Goal: Find specific page/section: Find specific page/section

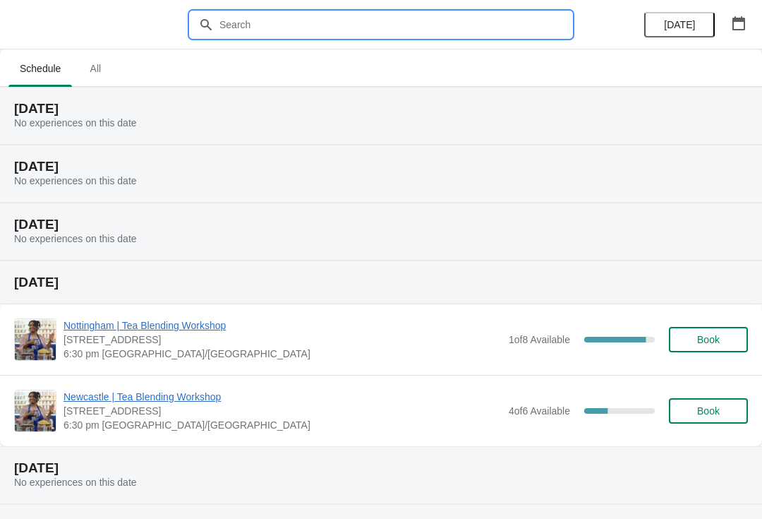
click at [488, 28] on input "text" at bounding box center [395, 24] width 353 height 25
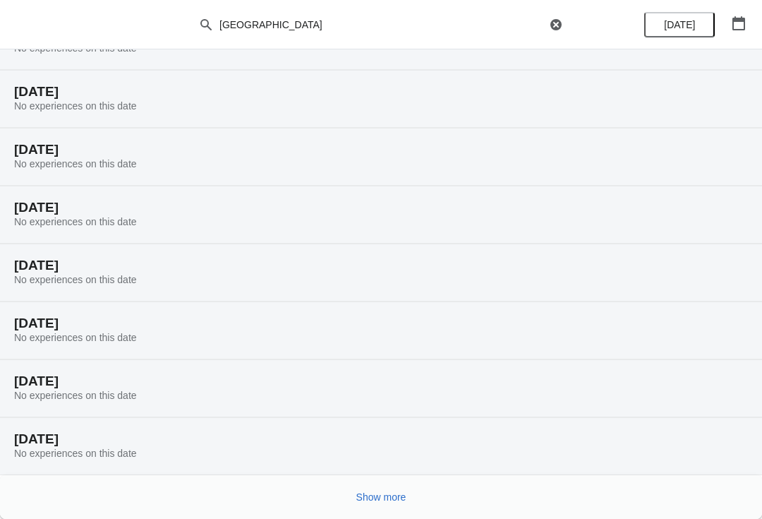
scroll to position [75, 0]
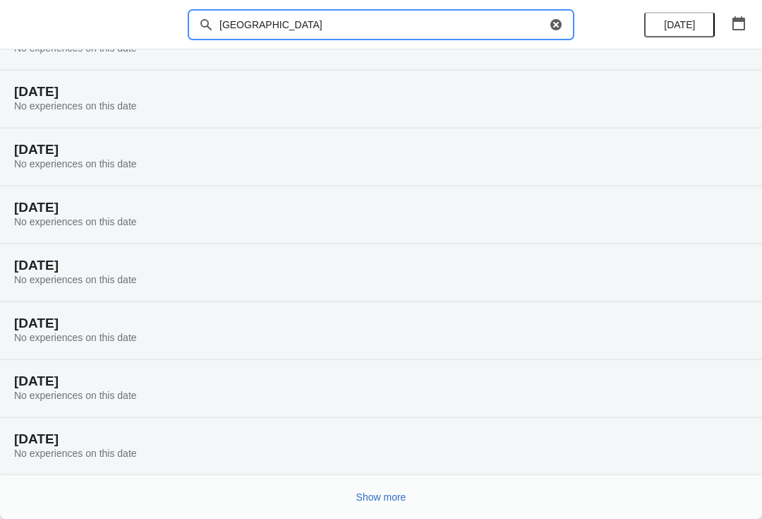
type input "[GEOGRAPHIC_DATA]"
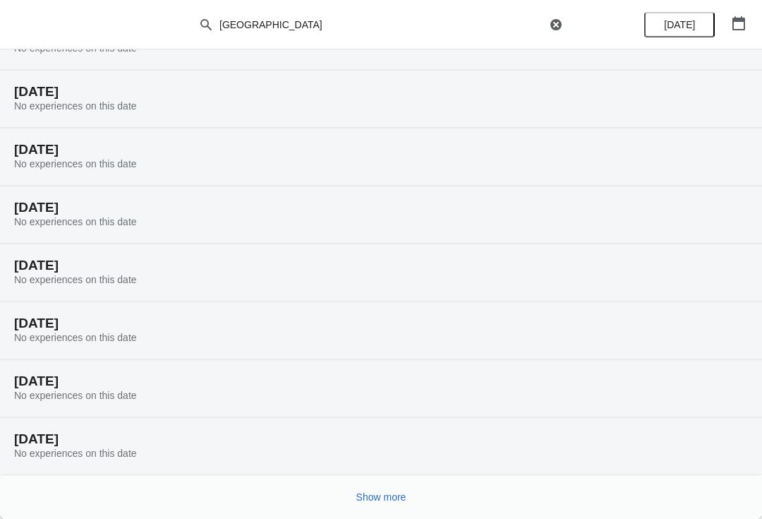
click at [379, 504] on button "Show more" at bounding box center [381, 496] width 61 height 25
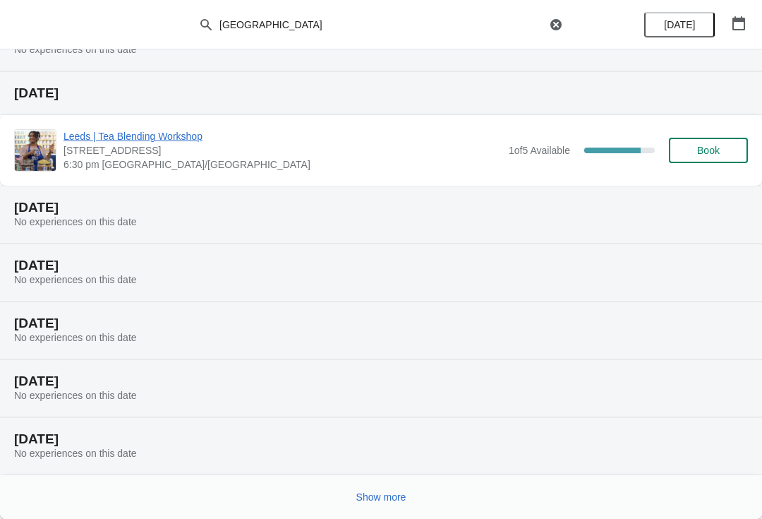
scroll to position [594, 0]
click at [387, 495] on span "Show more" at bounding box center [381, 496] width 50 height 11
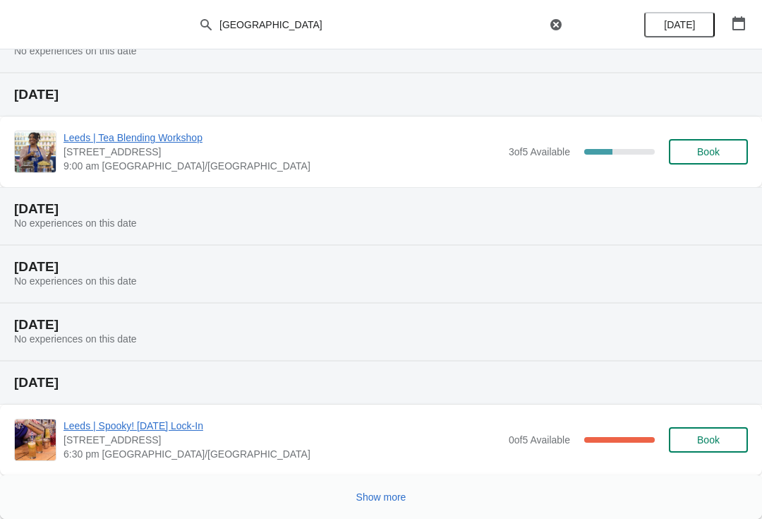
scroll to position [1170, 0]
click at [386, 497] on span "Show more" at bounding box center [381, 496] width 50 height 11
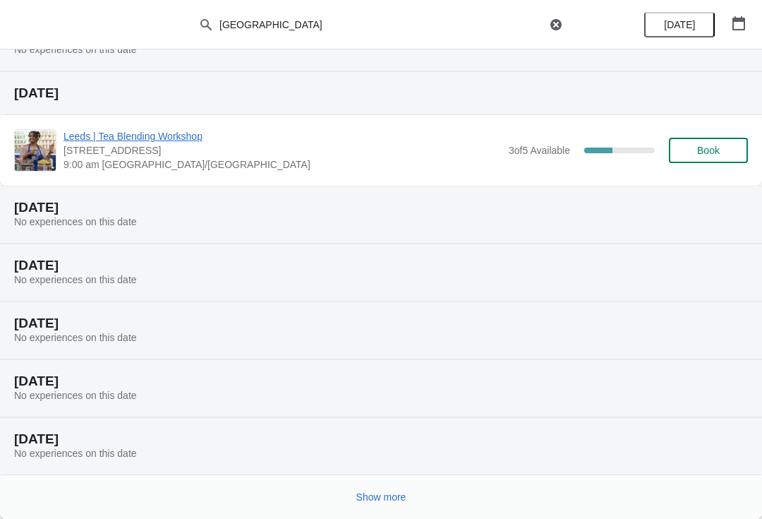
scroll to position [1689, 0]
click at [381, 506] on button "Show more" at bounding box center [381, 496] width 61 height 25
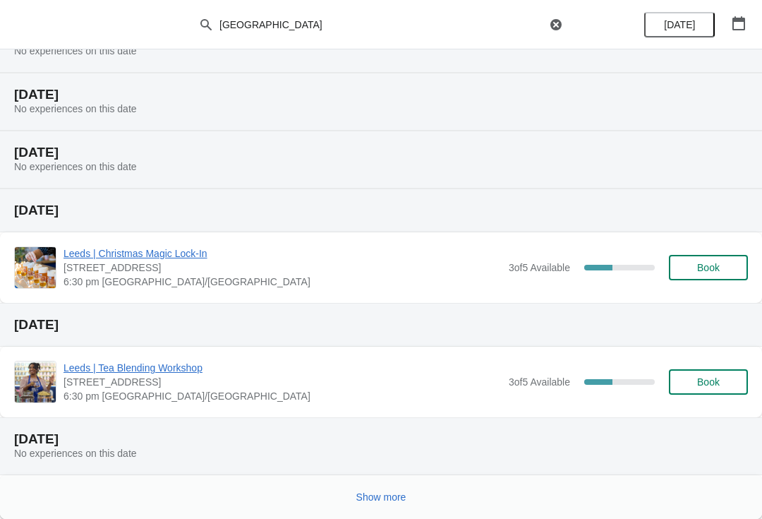
scroll to position [2265, 0]
click at [373, 490] on button "Show more" at bounding box center [381, 496] width 61 height 25
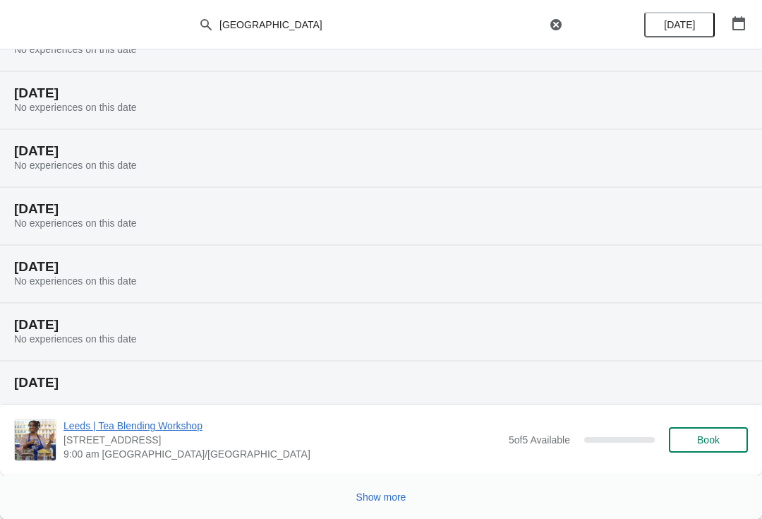
scroll to position [2784, 0]
click at [379, 495] on span "Show more" at bounding box center [381, 496] width 50 height 11
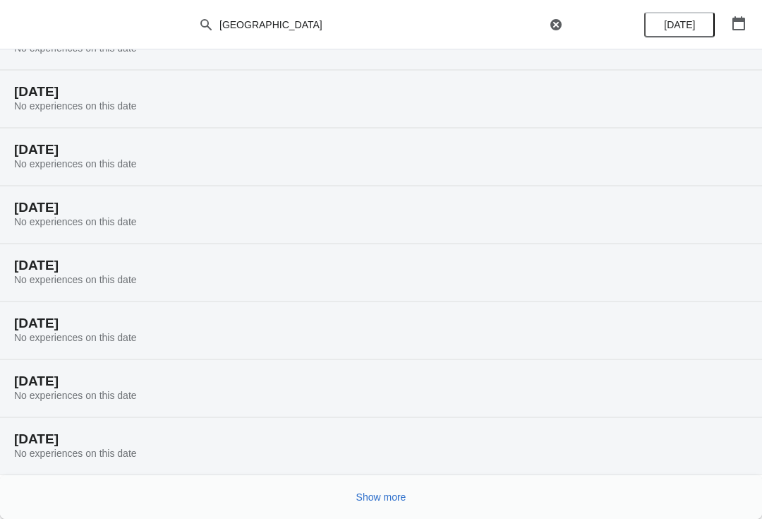
scroll to position [3247, 0]
click at [381, 493] on span "Show more" at bounding box center [381, 496] width 50 height 11
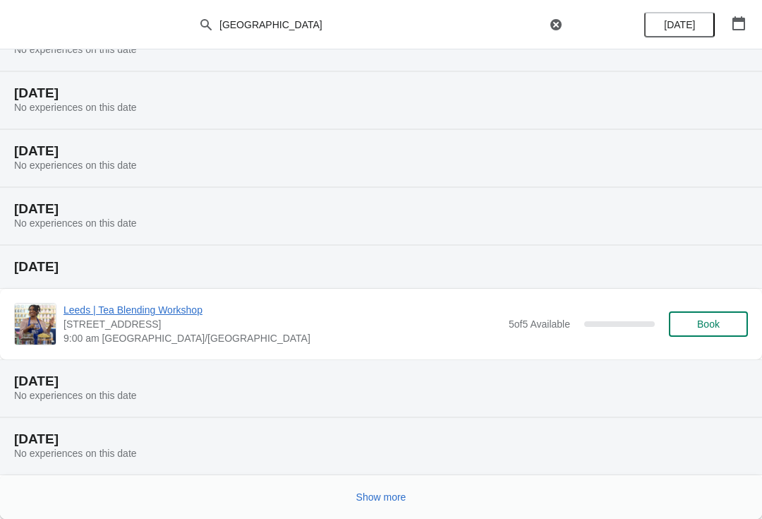
scroll to position [3766, 0]
click at [370, 493] on span "Show more" at bounding box center [381, 496] width 50 height 11
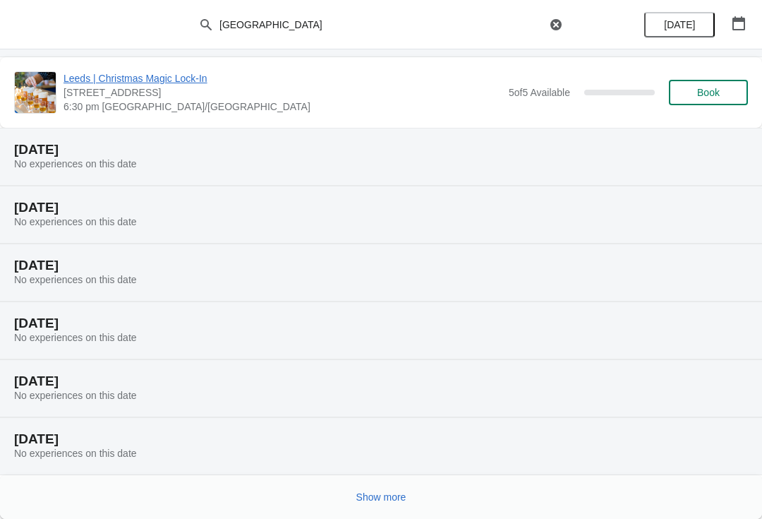
scroll to position [4286, 0]
click at [382, 495] on span "Show more" at bounding box center [381, 496] width 50 height 11
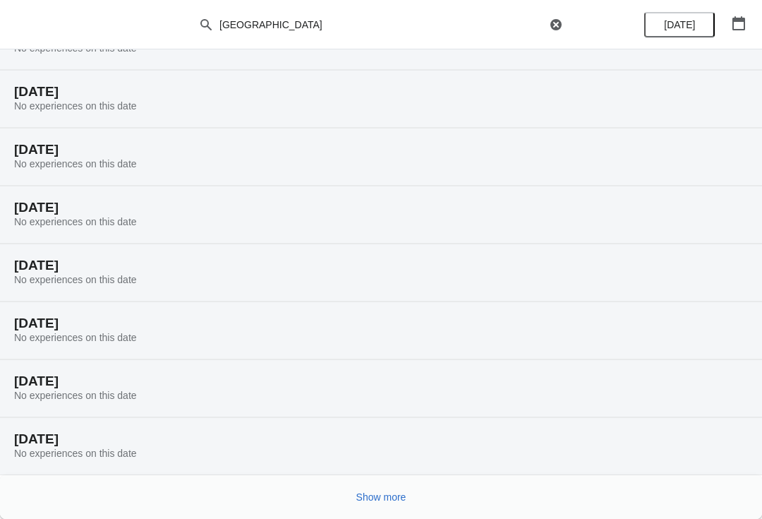
scroll to position [4749, 0]
click at [370, 495] on span "Show more" at bounding box center [381, 496] width 50 height 11
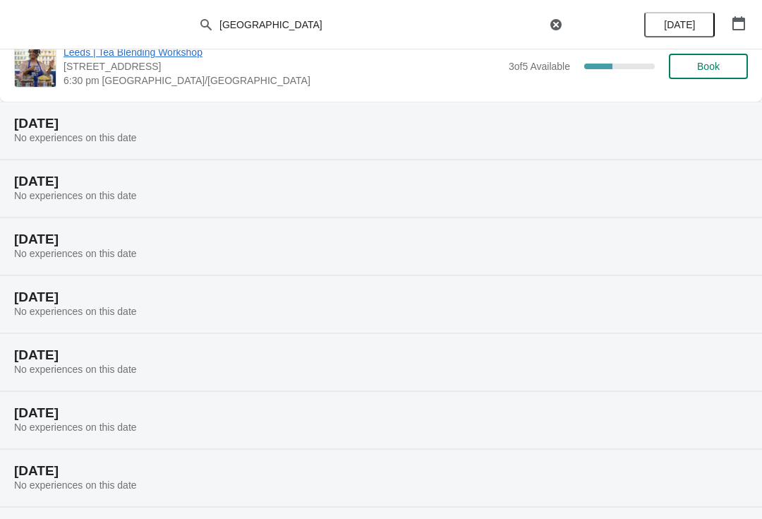
scroll to position [2579, 0]
